Goal: Information Seeking & Learning: Learn about a topic

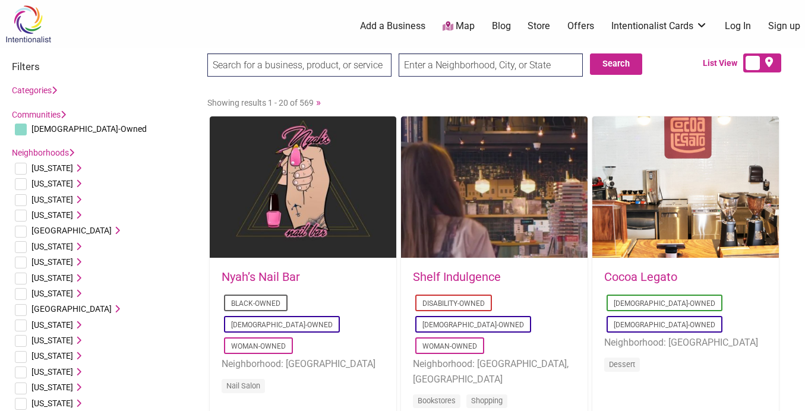
click at [346, 64] on input "search" at bounding box center [299, 64] width 184 height 23
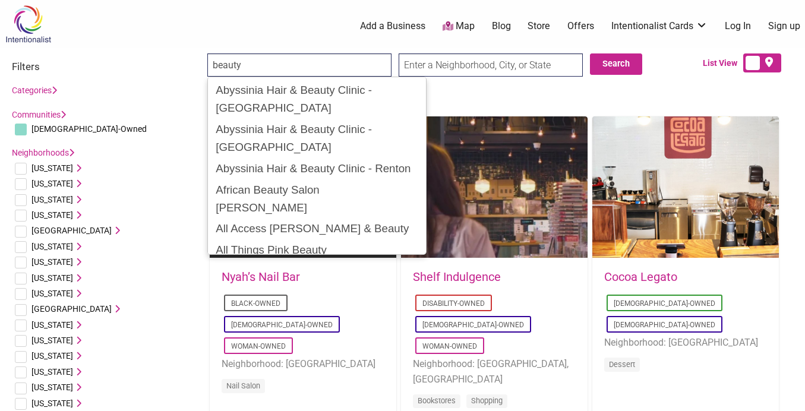
type input "beauty"
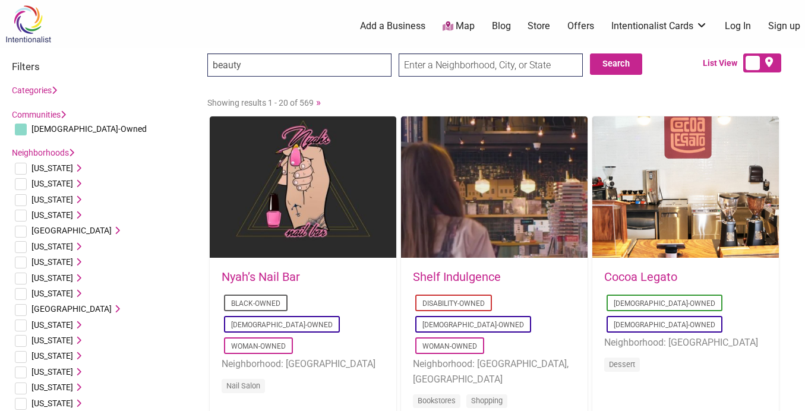
click at [499, 65] on input "text" at bounding box center [491, 64] width 184 height 23
type input "Seattle, WA, USA"
click at [623, 71] on button "Search" at bounding box center [616, 63] width 52 height 21
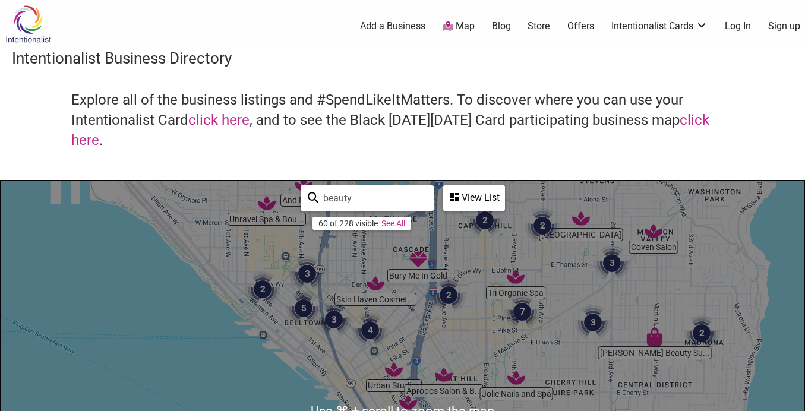
click at [378, 23] on link "Add a Business" at bounding box center [392, 26] width 65 height 13
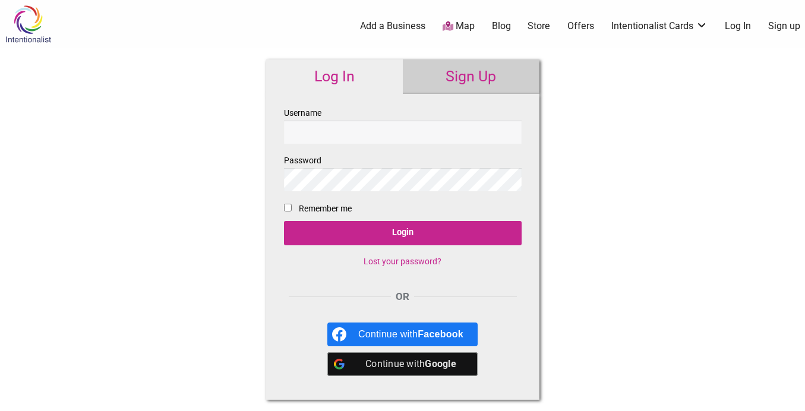
click at [486, 82] on link "Sign Up" at bounding box center [471, 76] width 137 height 34
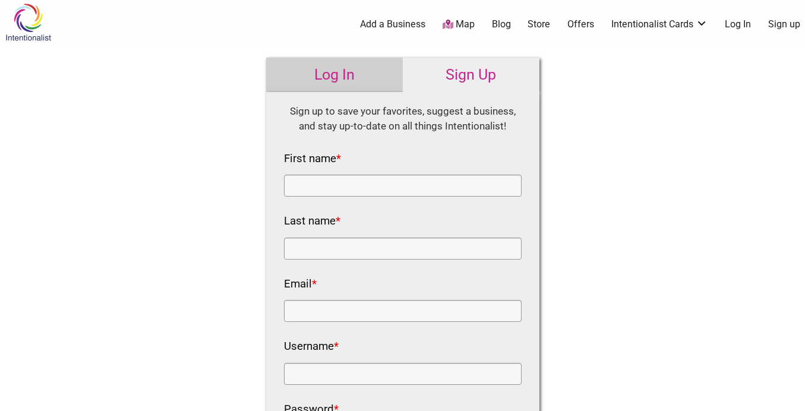
scroll to position [1, 0]
click at [586, 26] on link "Offers" at bounding box center [580, 25] width 27 height 13
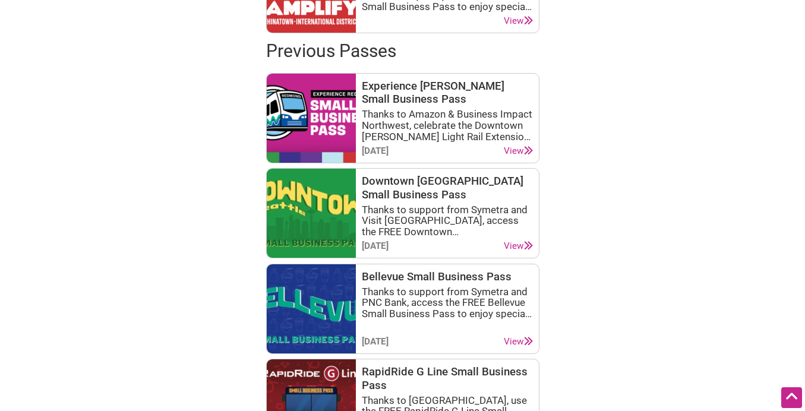
scroll to position [820, 0]
